Goal: Obtain resource: Obtain resource

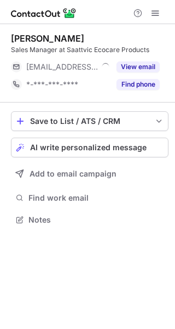
scroll to position [212, 175]
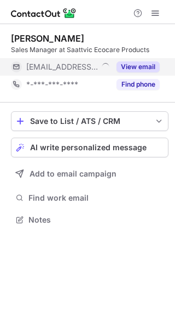
click at [144, 64] on button "View email" at bounding box center [138, 66] width 43 height 11
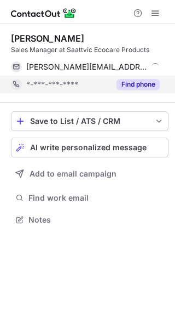
click at [139, 82] on button "Find phone" at bounding box center [138, 84] width 43 height 11
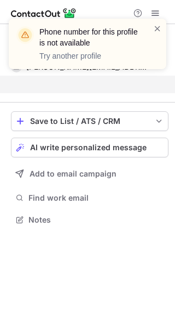
scroll to position [195, 175]
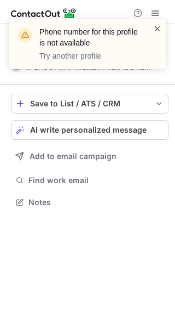
click at [157, 27] on span at bounding box center [157, 28] width 9 height 11
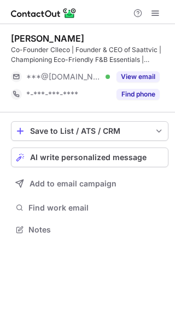
scroll to position [222, 175]
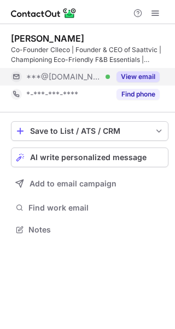
click at [137, 75] on button "View email" at bounding box center [138, 76] width 43 height 11
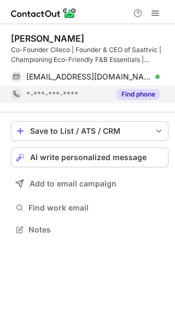
click at [140, 94] on button "Find phone" at bounding box center [138, 94] width 43 height 11
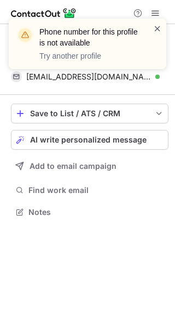
scroll to position [204, 175]
click at [158, 27] on span at bounding box center [157, 28] width 9 height 11
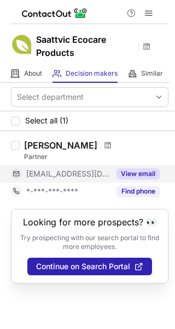
click at [134, 173] on button "View email" at bounding box center [138, 173] width 43 height 11
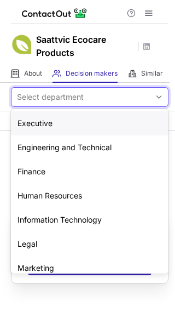
click at [159, 93] on span at bounding box center [159, 97] width 9 height 9
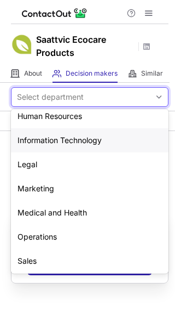
scroll to position [81, 0]
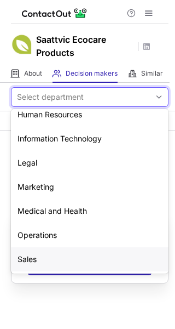
click at [34, 264] on div "Sales" at bounding box center [90, 259] width 158 height 24
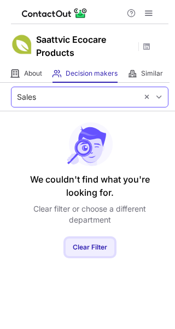
click at [89, 243] on span "Clear Filter" at bounding box center [90, 247] width 35 height 8
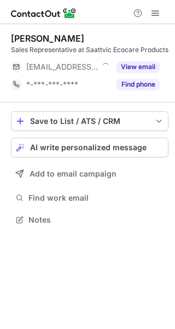
scroll to position [212, 175]
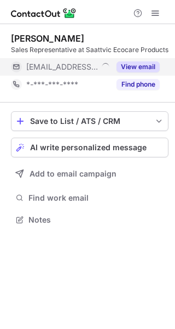
click at [140, 65] on button "View email" at bounding box center [138, 66] width 43 height 11
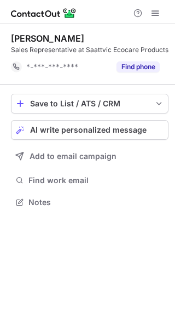
scroll to position [195, 175]
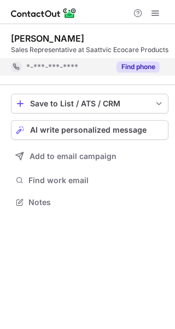
click at [140, 64] on button "Find phone" at bounding box center [138, 66] width 43 height 11
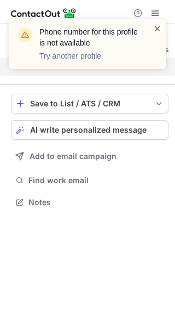
scroll to position [177, 175]
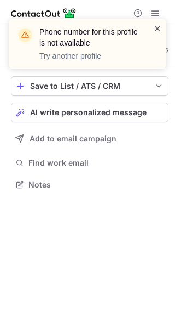
click at [158, 26] on span at bounding box center [157, 28] width 9 height 11
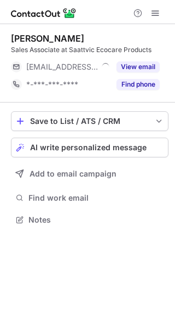
scroll to position [212, 175]
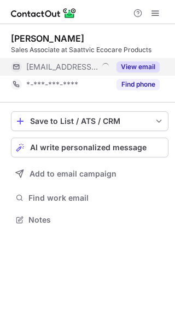
click at [142, 66] on button "View email" at bounding box center [138, 66] width 43 height 11
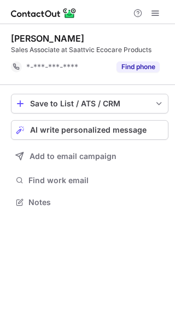
scroll to position [195, 175]
click at [142, 66] on button "Find phone" at bounding box center [138, 66] width 43 height 11
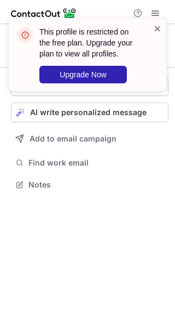
scroll to position [177, 175]
click at [156, 29] on span at bounding box center [157, 28] width 9 height 11
